Goal: Task Accomplishment & Management: Manage account settings

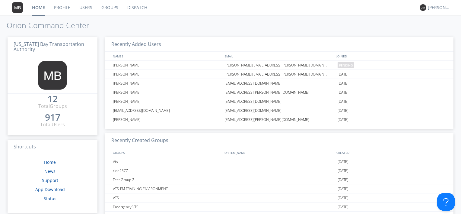
click at [88, 6] on link "Users" at bounding box center [86, 7] width 22 height 15
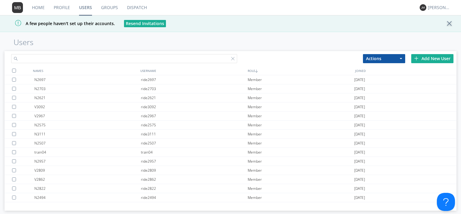
click at [69, 56] on input "text" at bounding box center [124, 58] width 226 height 9
type input "a"
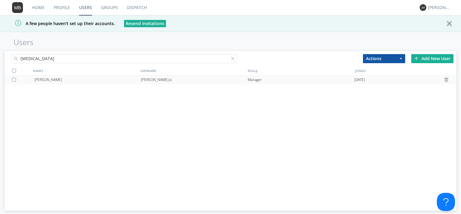
type input "[MEDICAL_DATA]"
click at [46, 82] on div "[PERSON_NAME]" at bounding box center [87, 79] width 107 height 9
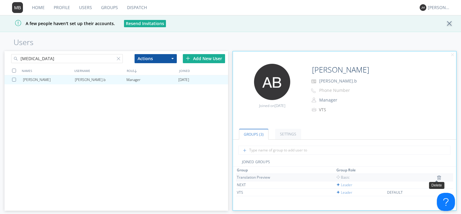
click at [437, 178] on img at bounding box center [439, 177] width 4 height 5
click at [438, 185] on img at bounding box center [439, 184] width 4 height 5
click at [437, 185] on img at bounding box center [439, 184] width 4 height 5
click at [165, 59] on button "Actions" at bounding box center [156, 58] width 42 height 9
click at [438, 184] on img at bounding box center [439, 184] width 4 height 5
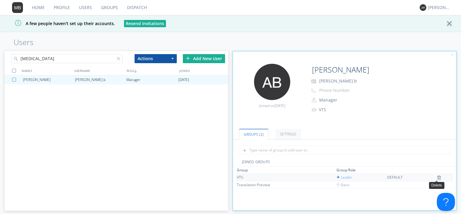
click at [437, 176] on img at bounding box center [439, 177] width 4 height 5
click at [433, 178] on img at bounding box center [435, 177] width 4 height 5
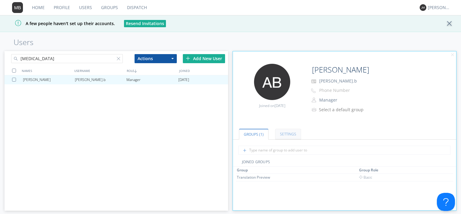
click at [285, 134] on link "Settings" at bounding box center [288, 134] width 26 height 11
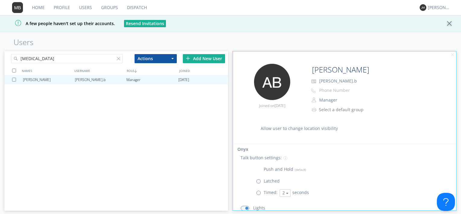
scroll to position [127, 0]
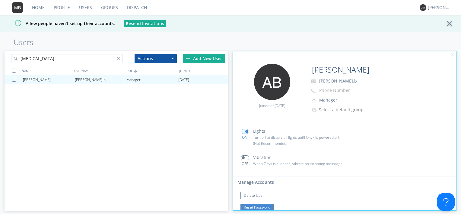
click at [267, 207] on button "Reset Password" at bounding box center [257, 207] width 33 height 7
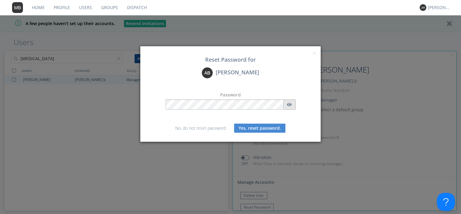
click at [286, 102] on button "button" at bounding box center [290, 104] width 12 height 10
click at [267, 127] on button "Yes, reset password." at bounding box center [259, 128] width 51 height 9
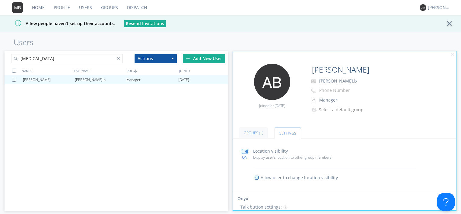
scroll to position [0, 0]
click at [258, 137] on link "Groups (1)" at bounding box center [253, 134] width 29 height 11
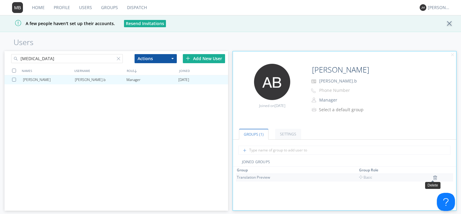
click at [434, 175] on img at bounding box center [435, 177] width 4 height 5
click at [433, 176] on img at bounding box center [435, 177] width 4 height 5
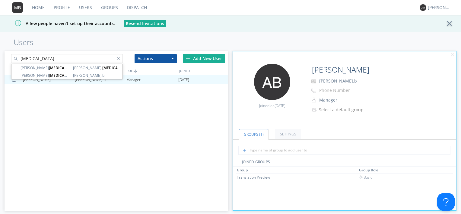
click at [40, 60] on input "[MEDICAL_DATA]" at bounding box center [67, 58] width 112 height 9
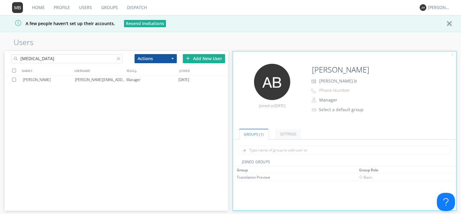
click at [92, 108] on div "[PERSON_NAME] [PERSON_NAME][EMAIL_ADDRESS][PERSON_NAME][DOMAIN_NAME] Manager [D…" at bounding box center [116, 139] width 223 height 129
click at [42, 61] on input "[MEDICAL_DATA]" at bounding box center [67, 58] width 112 height 9
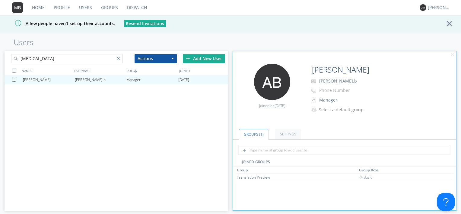
click at [121, 60] on div at bounding box center [120, 60] width 6 height 6
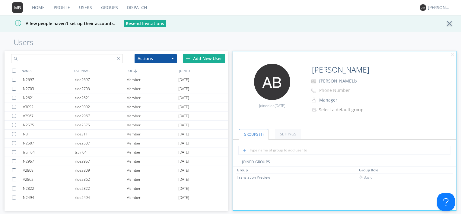
click at [116, 57] on input "text" at bounding box center [67, 58] width 112 height 9
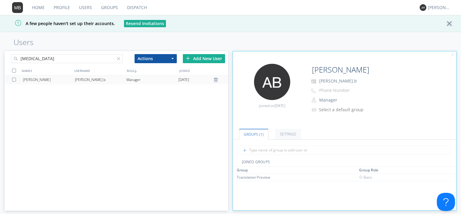
click at [92, 80] on div "[PERSON_NAME].b" at bounding box center [101, 79] width 52 height 9
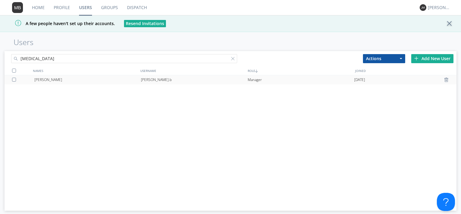
click at [92, 80] on div "[PERSON_NAME]" at bounding box center [87, 79] width 107 height 9
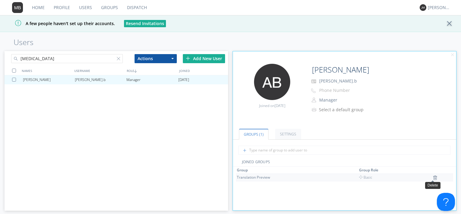
click at [434, 178] on img at bounding box center [435, 177] width 4 height 5
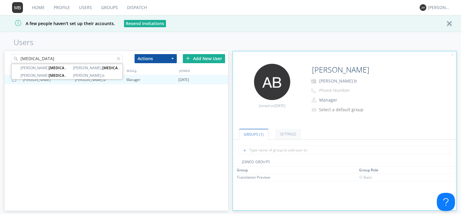
click at [44, 59] on input "[MEDICAL_DATA]" at bounding box center [67, 58] width 112 height 9
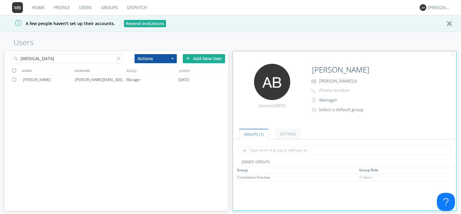
click at [40, 62] on input "[MEDICAL_DATA]" at bounding box center [67, 58] width 112 height 9
click at [41, 59] on input "[MEDICAL_DATA]" at bounding box center [67, 58] width 112 height 9
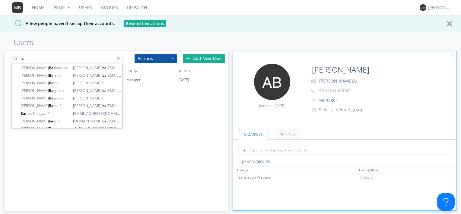
type input "[MEDICAL_DATA]"
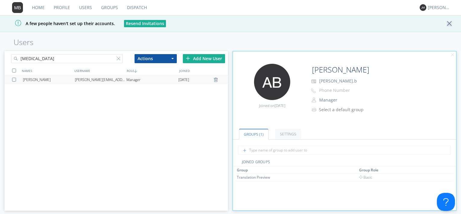
click at [37, 79] on div "[PERSON_NAME]" at bounding box center [49, 79] width 52 height 9
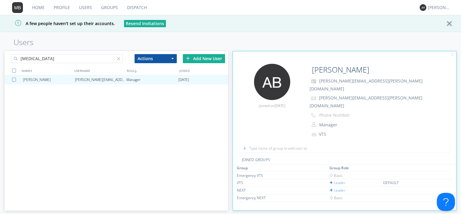
scroll to position [22, 0]
click at [436, 176] on img at bounding box center [438, 178] width 4 height 5
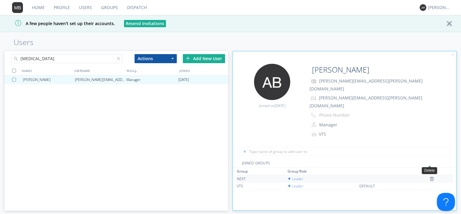
click at [431, 176] on img at bounding box center [432, 178] width 4 height 5
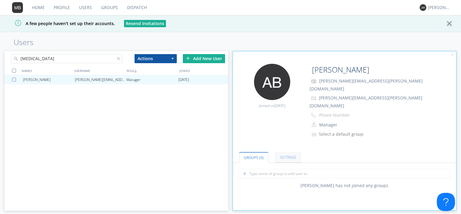
click at [289, 152] on link "Settings" at bounding box center [288, 157] width 26 height 11
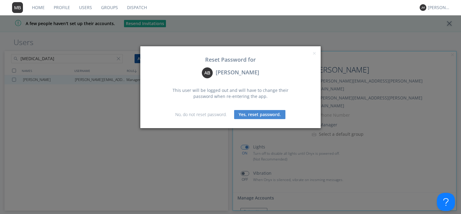
click at [244, 117] on button "Yes, reset password." at bounding box center [259, 114] width 51 height 9
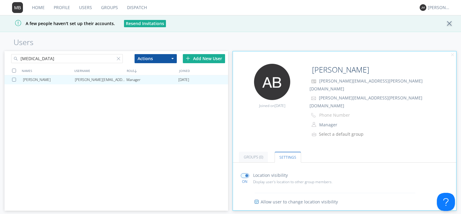
scroll to position [0, 0]
click at [253, 152] on link "Groups (0)" at bounding box center [253, 157] width 29 height 11
